Goal: Task Accomplishment & Management: Manage account settings

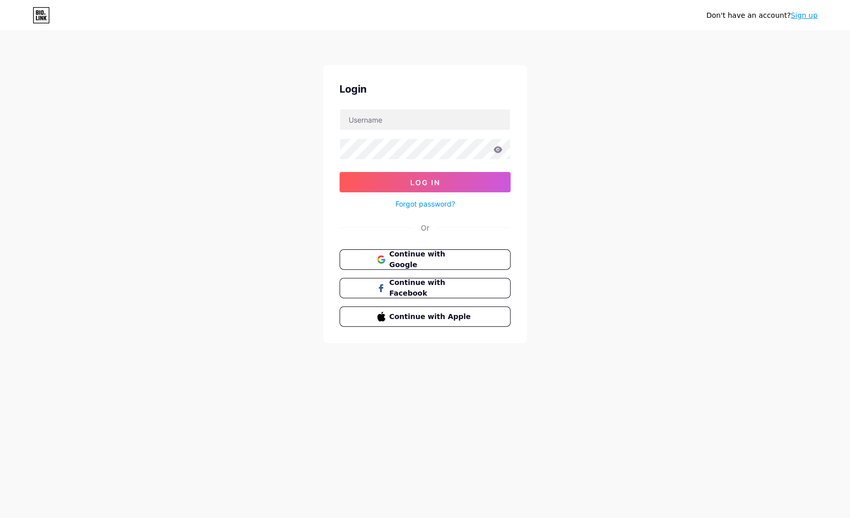
click at [267, 137] on div "Don't have an account? Sign up Login Log In Forgot password? Or Continue with G…" at bounding box center [425, 188] width 850 height 376
click at [420, 258] on span "Continue with Google" at bounding box center [430, 260] width 85 height 22
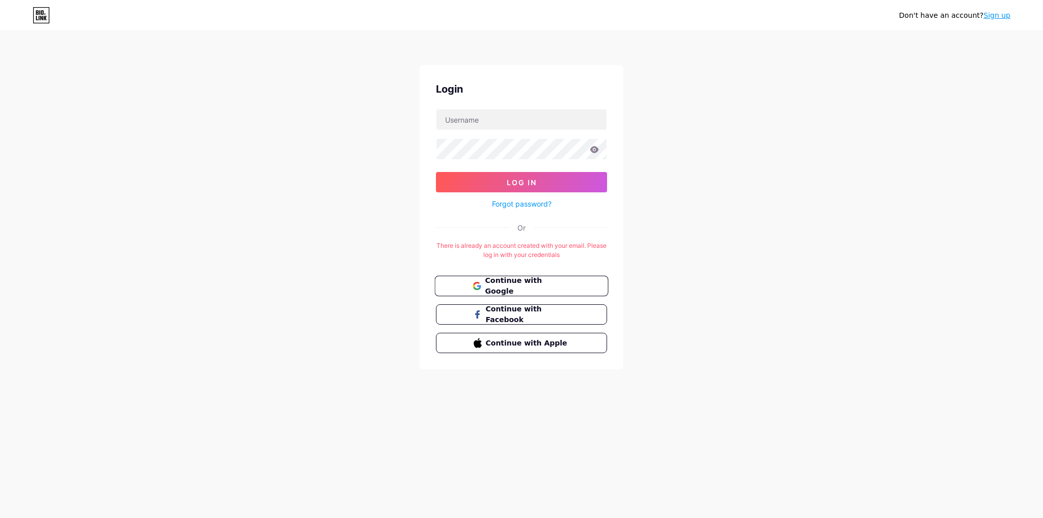
click at [511, 280] on span "Continue with Google" at bounding box center [527, 286] width 85 height 22
click at [517, 206] on link "Forgot password?" at bounding box center [522, 204] width 60 height 11
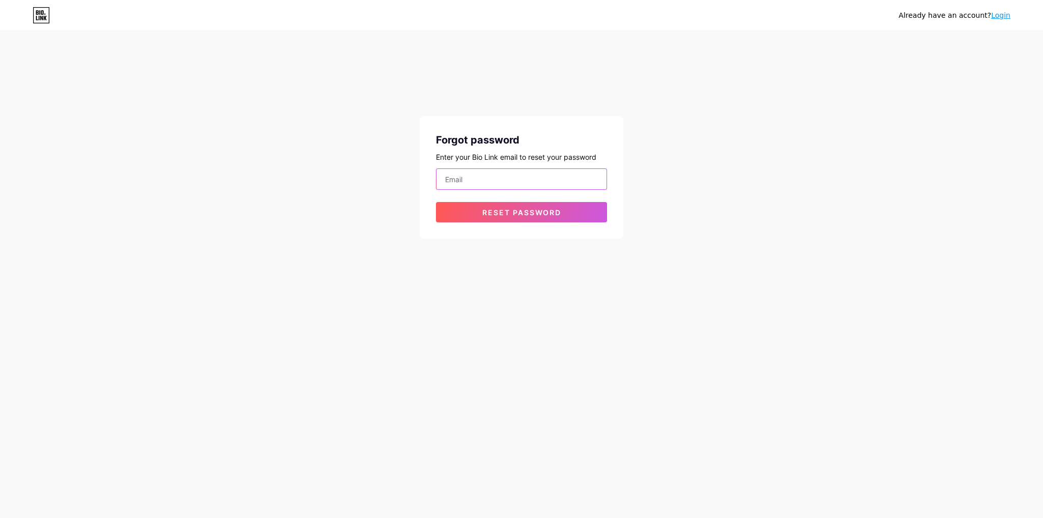
click at [488, 179] on input "email" at bounding box center [521, 179] width 170 height 20
type input "3dreams.gif@gmail.com"
click at [516, 214] on span "Reset password" at bounding box center [521, 212] width 79 height 9
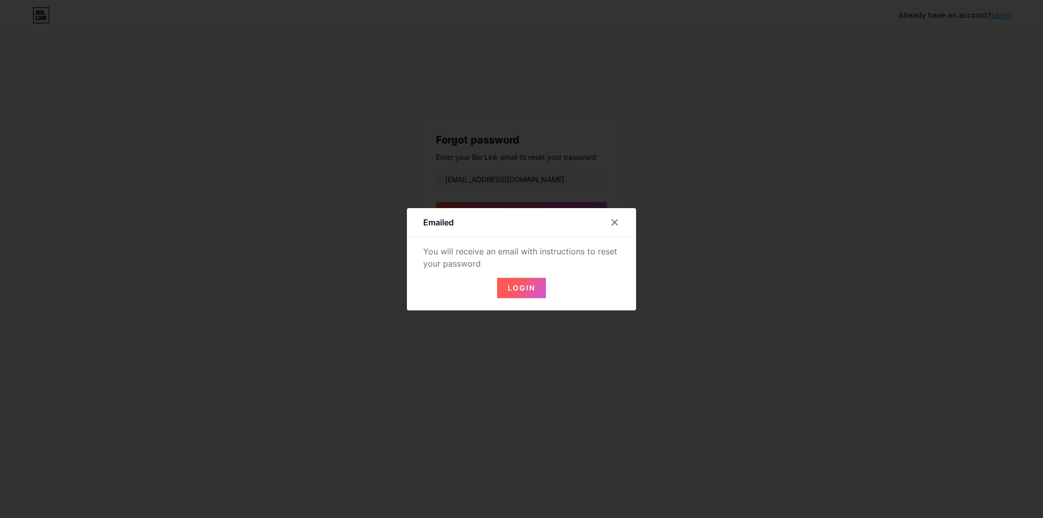
click at [513, 288] on span "Login" at bounding box center [521, 288] width 27 height 9
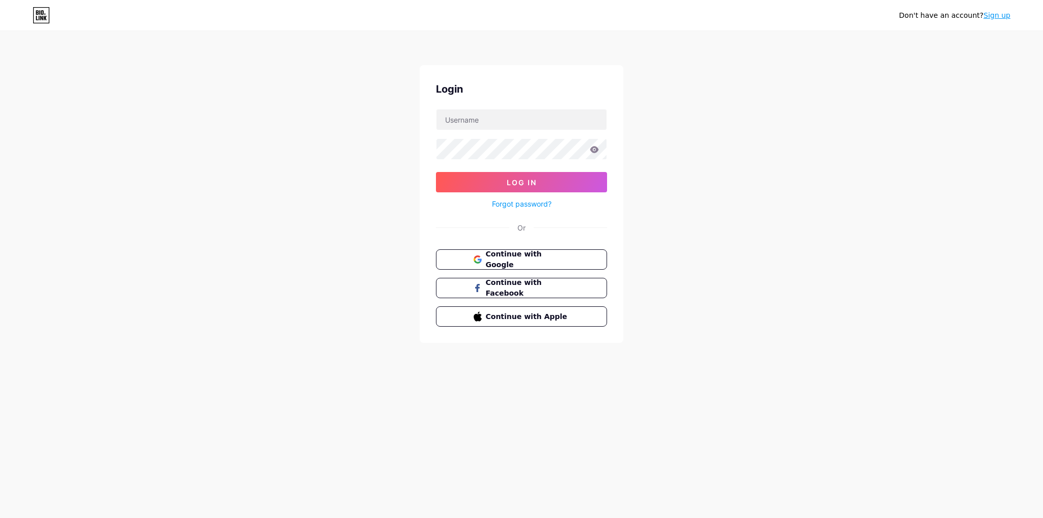
click at [989, 15] on link "Sign up" at bounding box center [996, 15] width 27 height 8
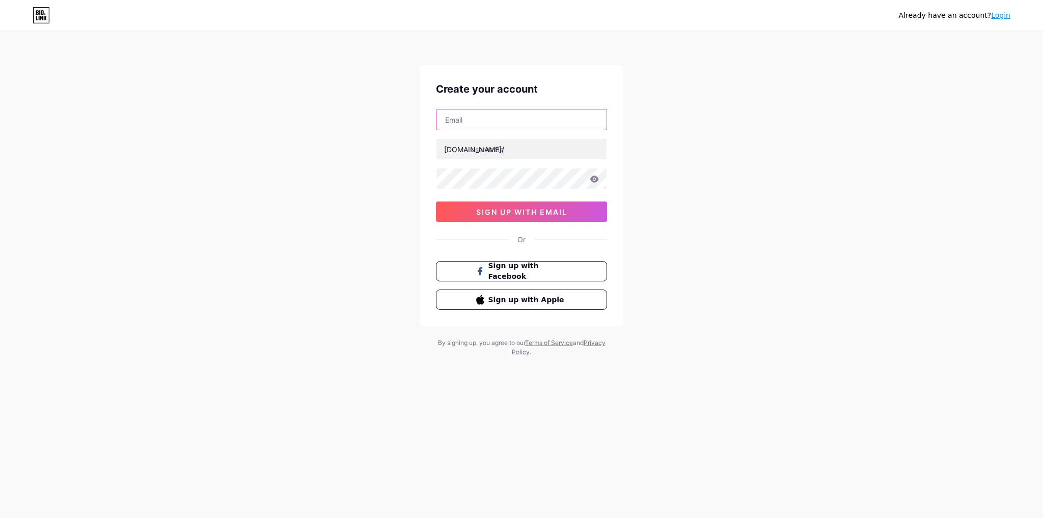
click at [544, 117] on input "text" at bounding box center [521, 119] width 170 height 20
click at [749, 108] on div "Already have an account? Login Create your account bio.link/ 0cAFcWeA6t5Kc-NCAF…" at bounding box center [521, 194] width 1043 height 389
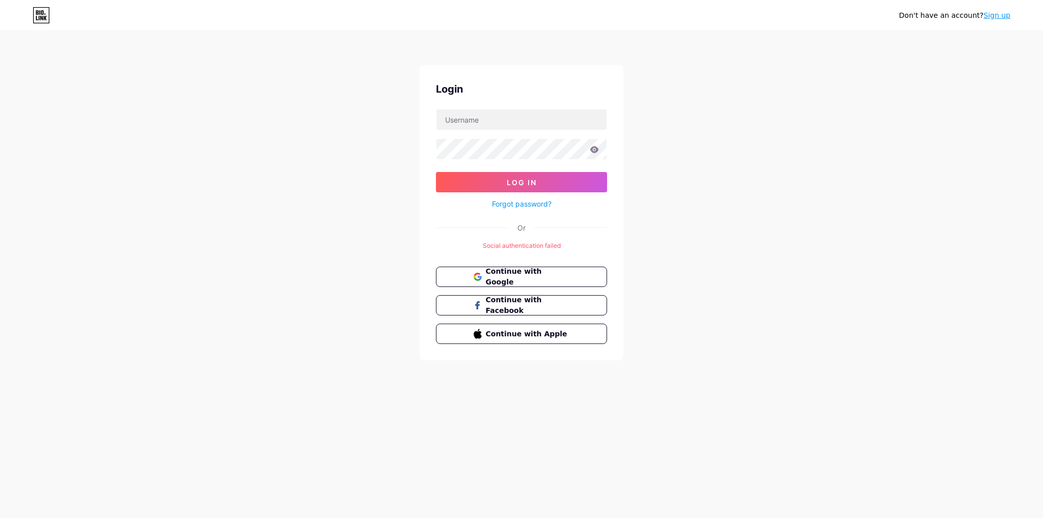
click at [431, 97] on div "Login Log In Forgot password? Or Social authentication failed Continue with Goo…" at bounding box center [521, 212] width 204 height 295
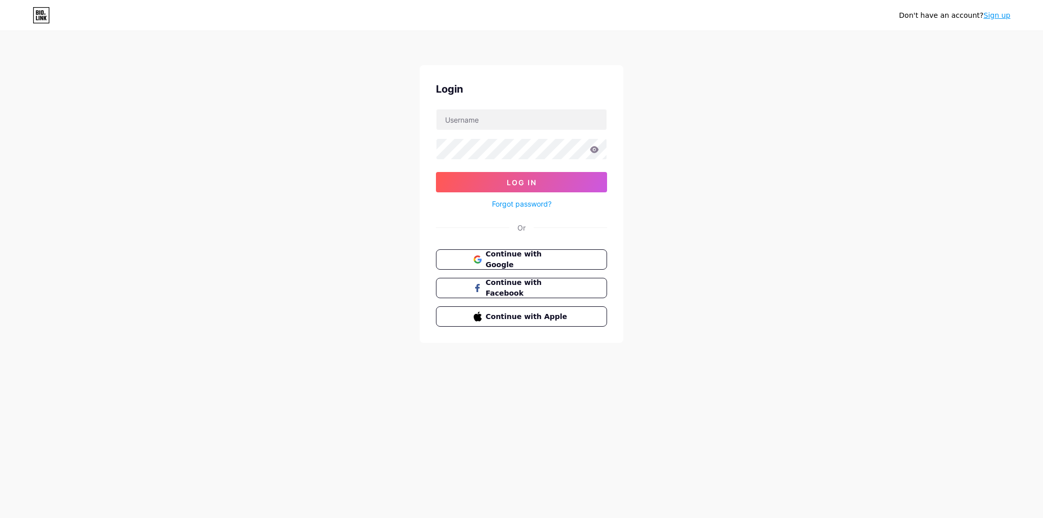
click at [37, 17] on icon at bounding box center [41, 15] width 17 height 16
click at [515, 119] on input "text" at bounding box center [521, 119] width 170 height 20
drag, startPoint x: 511, startPoint y: 127, endPoint x: 483, endPoint y: 126, distance: 28.5
click at [483, 126] on input "3drea" at bounding box center [521, 119] width 170 height 20
click at [524, 121] on input "3drea" at bounding box center [521, 119] width 170 height 20
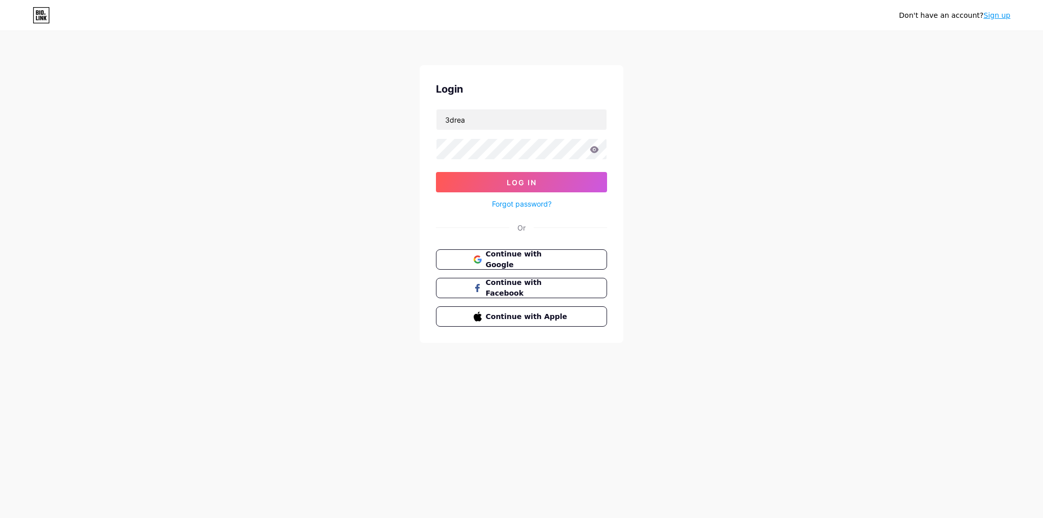
click at [754, 149] on div "Don't have an account? Sign up Login 3drea Log In Forgot password? Or Continue …" at bounding box center [521, 188] width 1043 height 376
click at [516, 123] on input "3drea" at bounding box center [521, 119] width 170 height 20
type input "3"
type input "3dreams"
click at [555, 180] on button "Log In" at bounding box center [521, 182] width 171 height 20
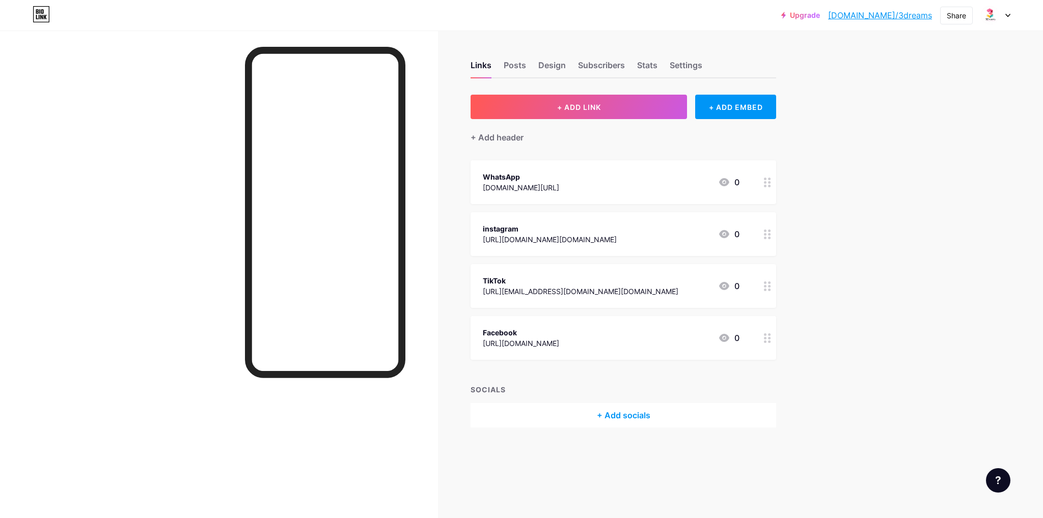
click at [729, 286] on icon at bounding box center [724, 286] width 12 height 12
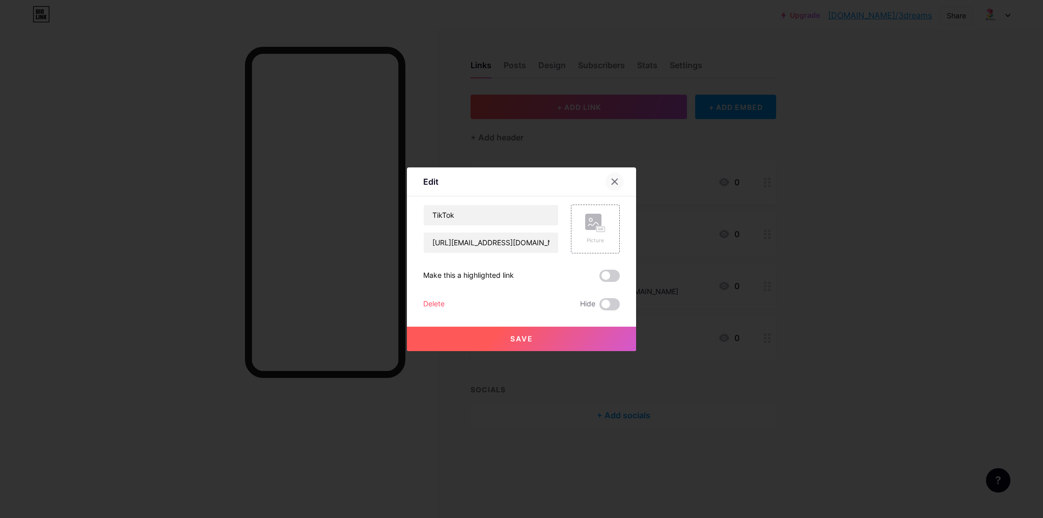
click at [615, 183] on icon at bounding box center [615, 182] width 6 height 6
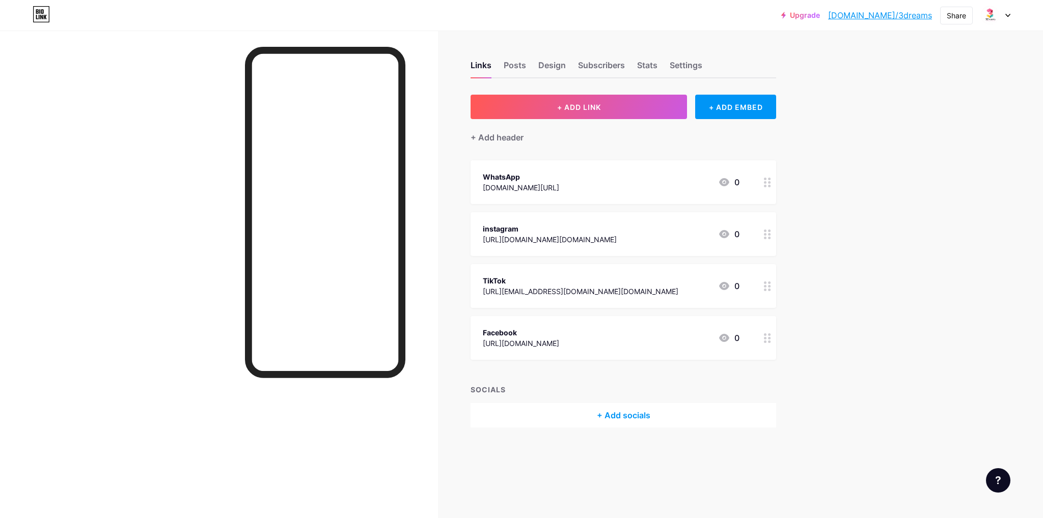
click at [733, 286] on div "0" at bounding box center [728, 286] width 21 height 12
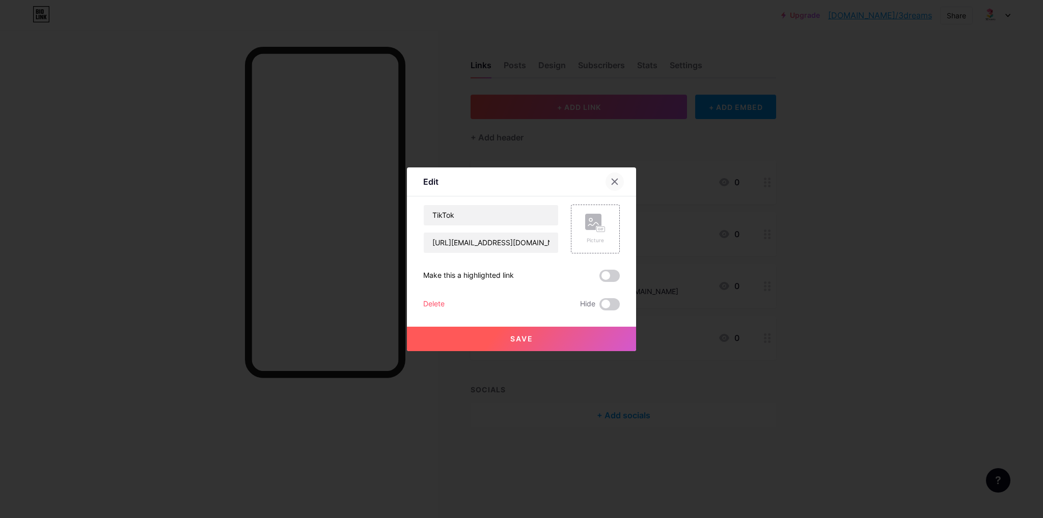
click at [618, 184] on icon at bounding box center [614, 182] width 8 height 8
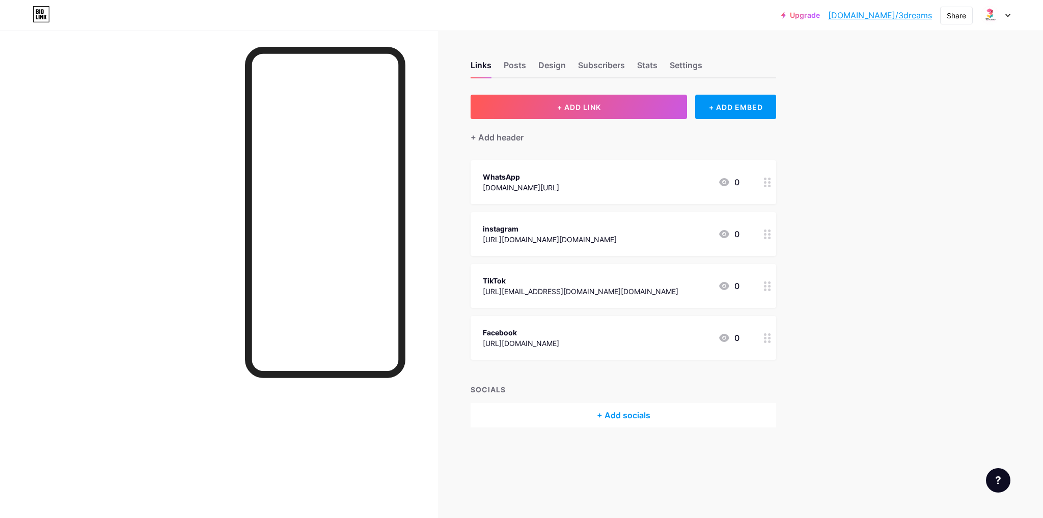
click at [726, 178] on icon at bounding box center [724, 182] width 10 height 8
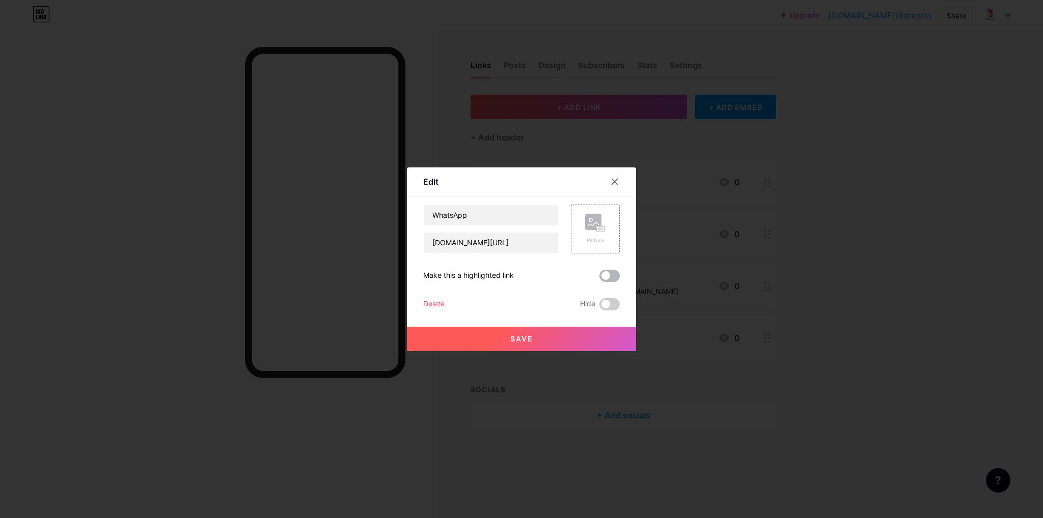
click at [612, 278] on span at bounding box center [609, 276] width 20 height 12
click at [599, 278] on input "checkbox" at bounding box center [599, 278] width 0 height 0
click at [615, 184] on icon at bounding box center [614, 182] width 8 height 8
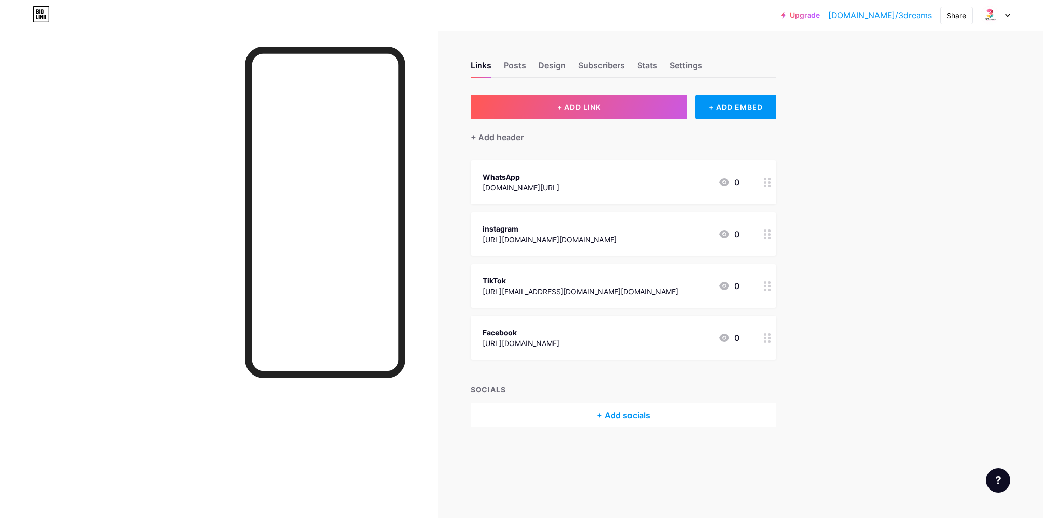
click at [669, 287] on div "TikTok https://www.tiktok.com/@3dreams.gift?lang=ar 0" at bounding box center [611, 285] width 257 height 23
click at [513, 95] on div at bounding box center [521, 259] width 1043 height 518
click at [884, 235] on div "Upgrade bio.link/3dream... bio.link/3dreams Share Switch accounts 3Dreams.gift …" at bounding box center [521, 259] width 1043 height 518
click at [888, 234] on div "Upgrade bio.link/3dream... bio.link/3dreams Share Switch accounts 3Dreams.gift …" at bounding box center [521, 259] width 1043 height 518
click at [882, 231] on div "Upgrade bio.link/3dream... bio.link/3dreams Share Switch accounts 3Dreams.gift …" at bounding box center [521, 259] width 1043 height 518
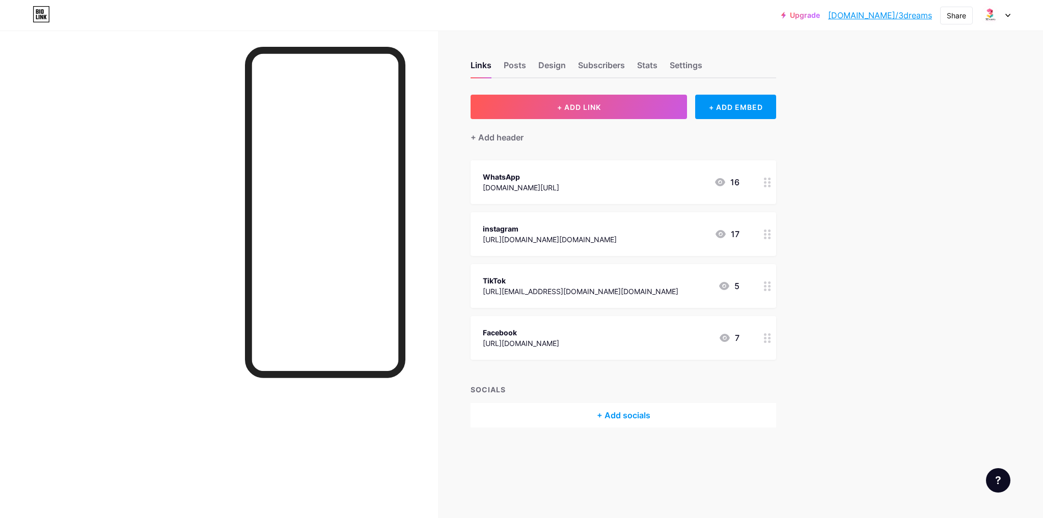
click at [934, 162] on div "Upgrade [DOMAIN_NAME]/3dream... [DOMAIN_NAME]/3dreams Share Switch accounts [DO…" at bounding box center [521, 259] width 1043 height 518
click at [613, 112] on button "+ ADD LINK" at bounding box center [578, 107] width 216 height 24
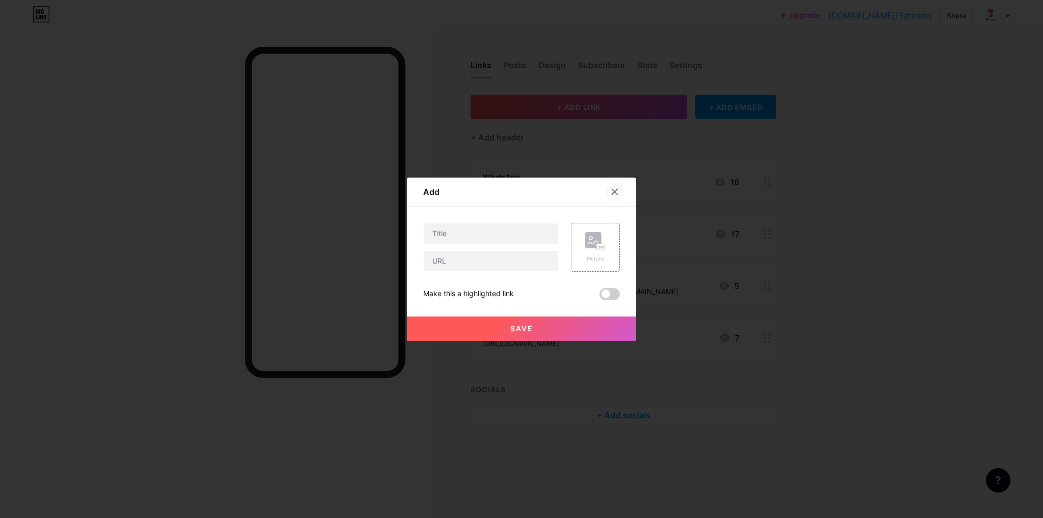
click at [611, 192] on icon at bounding box center [614, 192] width 8 height 8
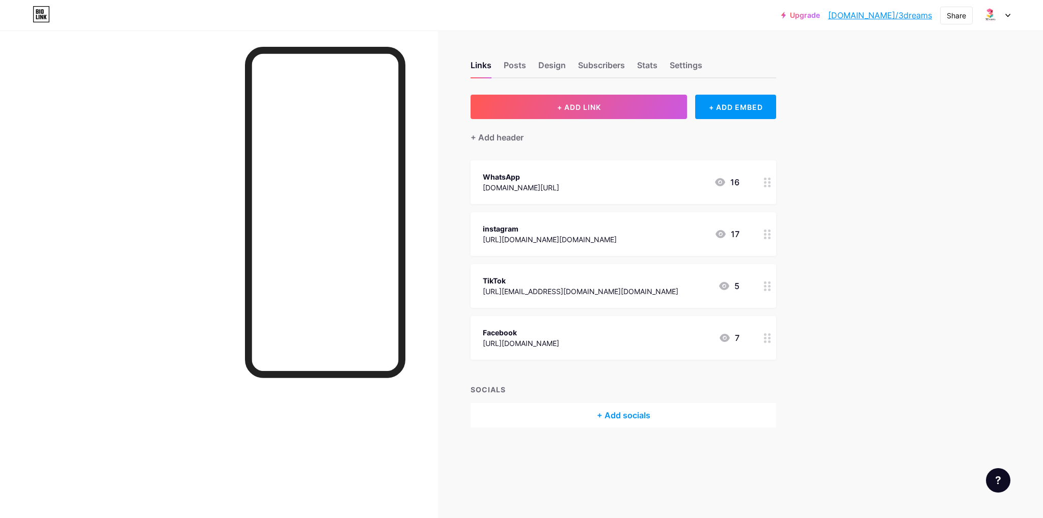
click at [903, 18] on link "[DOMAIN_NAME]/3dreams" at bounding box center [880, 15] width 104 height 12
click at [958, 15] on div "Share" at bounding box center [955, 15] width 19 height 11
click at [898, 50] on div "Copy link" at bounding box center [896, 52] width 152 height 24
